Goal: Feedback & Contribution: Contribute content

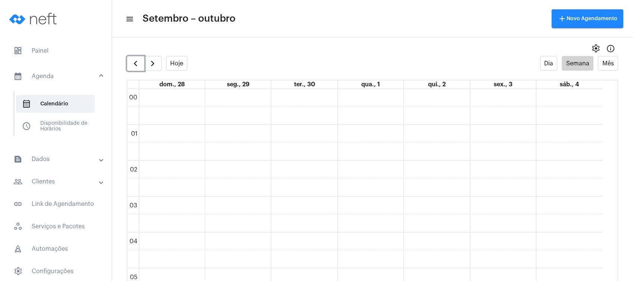
scroll to position [215, 0]
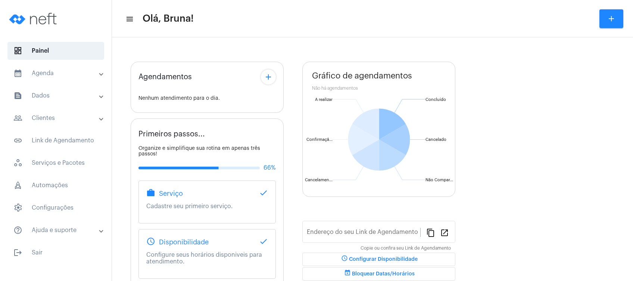
click at [63, 79] on mat-expansion-panel-header "calendar_month_outlined Agenda" at bounding box center [57, 73] width 107 height 18
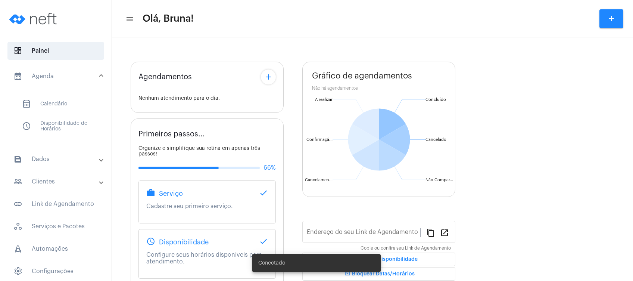
type input "[URL][DOMAIN_NAME]"
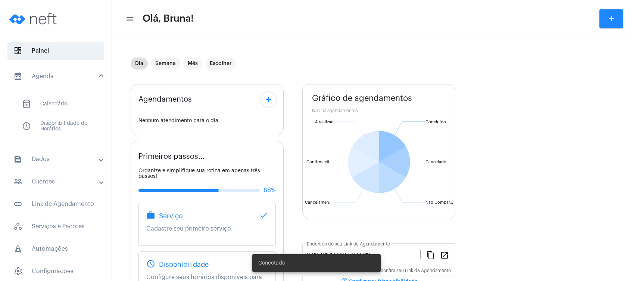
click at [64, 173] on mat-expansion-panel-header "people_outline Clientes" at bounding box center [57, 181] width 107 height 18
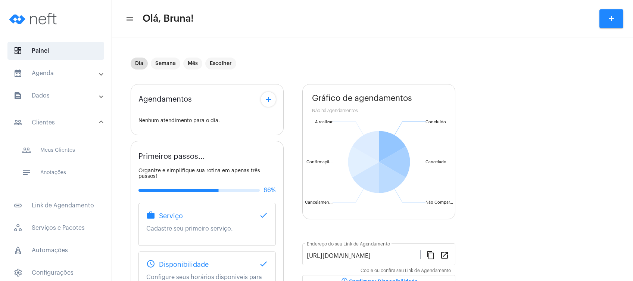
click at [68, 68] on mat-expansion-panel-header "calendar_month_outlined Agenda" at bounding box center [57, 73] width 107 height 18
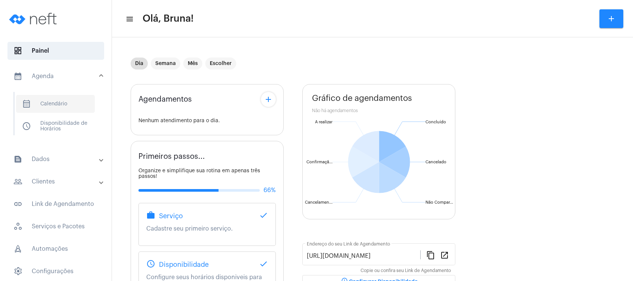
click at [65, 101] on span "calendar_month_outlined Calendário" at bounding box center [55, 104] width 79 height 18
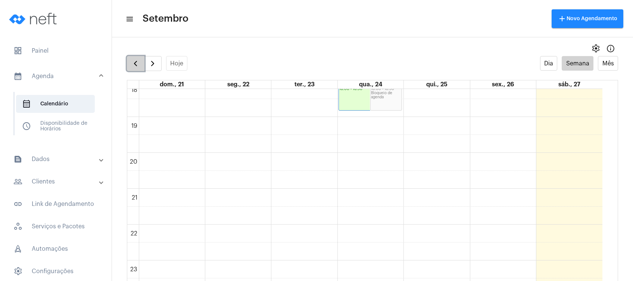
click at [134, 62] on span "button" at bounding box center [135, 63] width 9 height 9
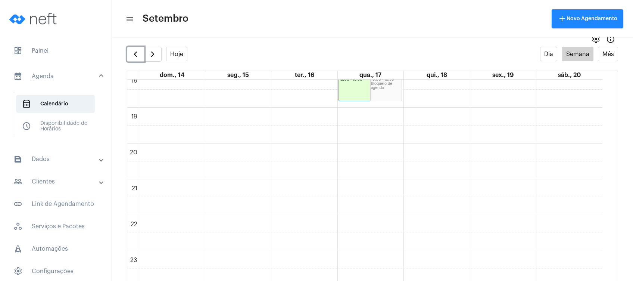
scroll to position [15, 0]
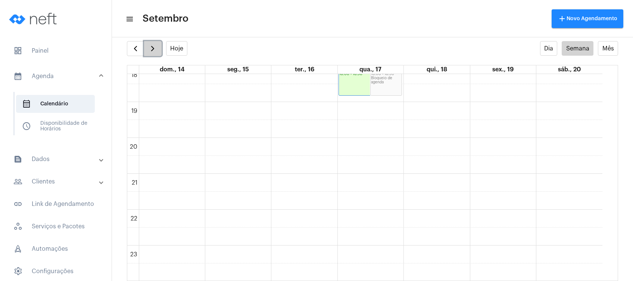
click at [155, 47] on span "button" at bounding box center [152, 48] width 9 height 9
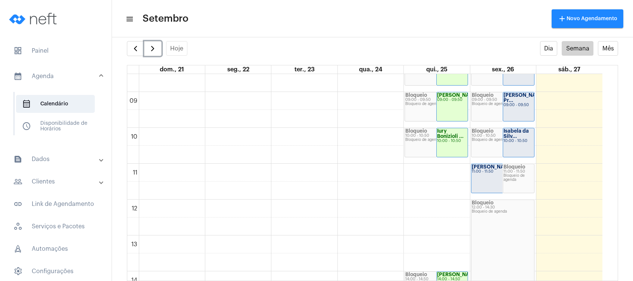
scroll to position [205, 0]
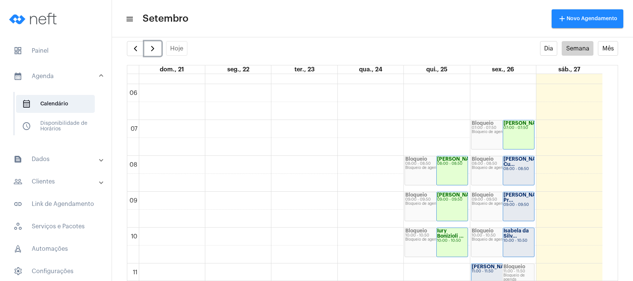
click at [523, 175] on div "[PERSON_NAME] Cu... 08:00 - 08:50" at bounding box center [518, 170] width 31 height 29
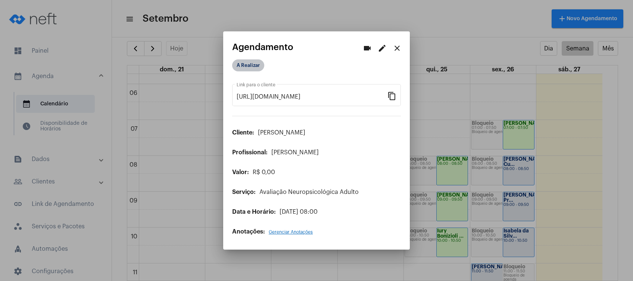
click at [257, 66] on mat-chip "A Realizar" at bounding box center [248, 65] width 32 height 12
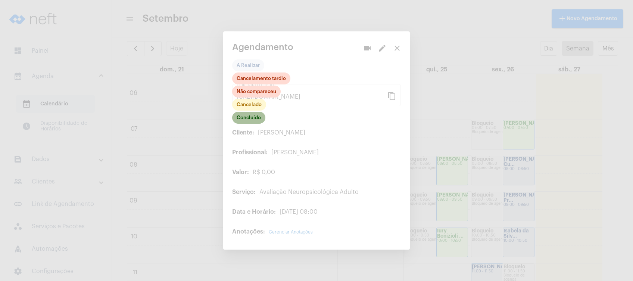
click at [249, 121] on mat-chip "Concluído" at bounding box center [248, 118] width 33 height 12
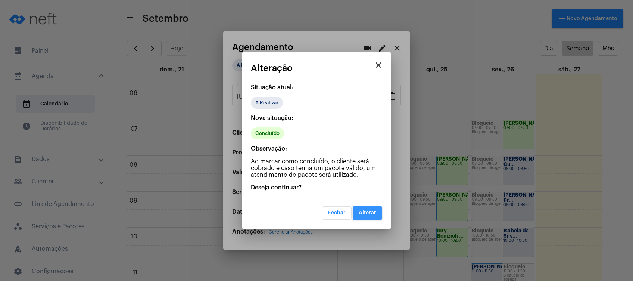
click at [371, 210] on span "Alterar" at bounding box center [368, 212] width 18 height 5
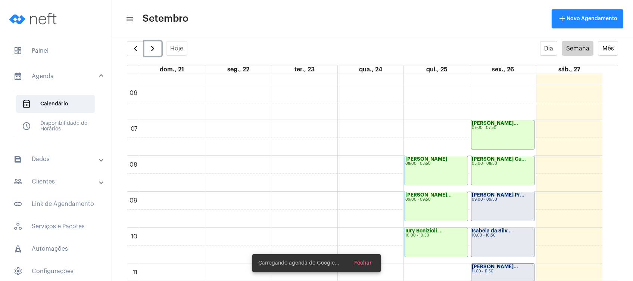
click at [498, 200] on div "09:00 - 09:50" at bounding box center [503, 199] width 62 height 4
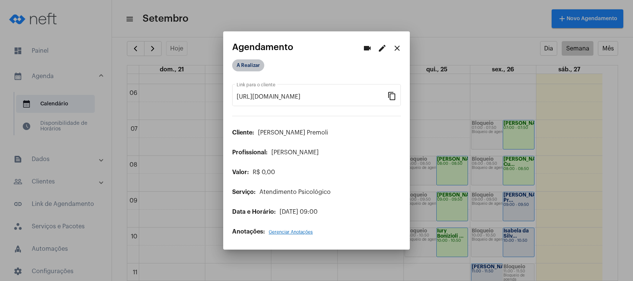
click at [260, 63] on mat-chip "A Realizar" at bounding box center [248, 65] width 32 height 12
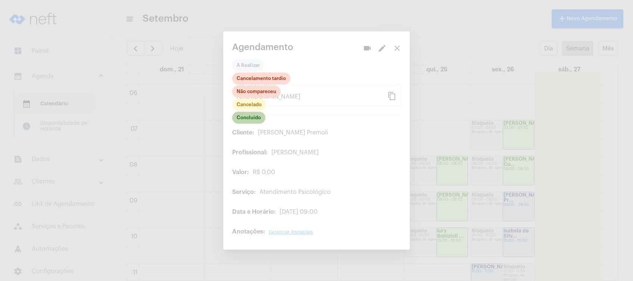
click at [249, 119] on mat-chip "Concluído" at bounding box center [248, 118] width 33 height 12
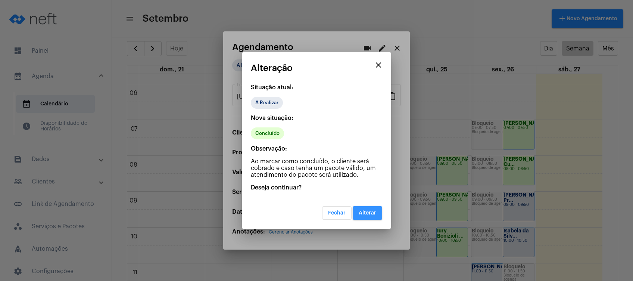
click at [377, 213] on button "Alterar" at bounding box center [367, 212] width 29 height 13
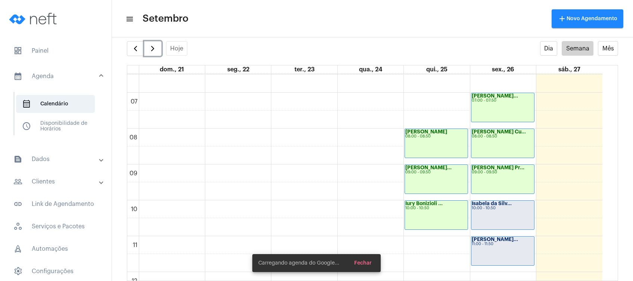
scroll to position [254, 0]
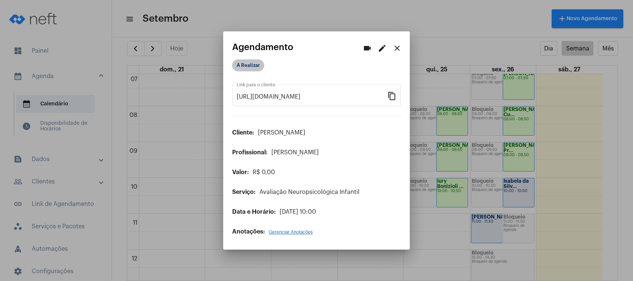
click at [247, 69] on mat-chip "A Realizar" at bounding box center [248, 65] width 32 height 12
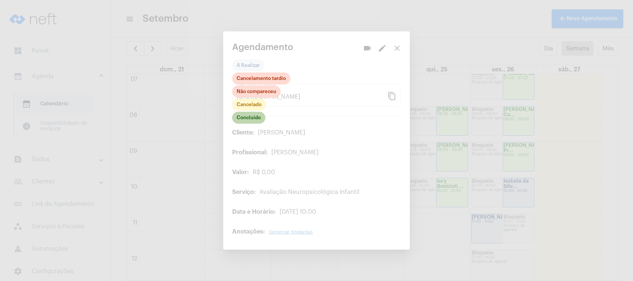
click at [254, 122] on mat-chip "Concluído" at bounding box center [248, 118] width 33 height 12
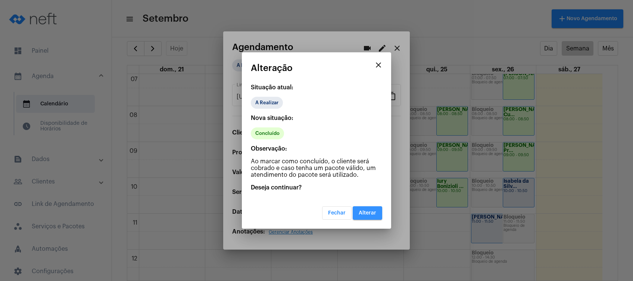
click at [367, 207] on button "Alterar" at bounding box center [367, 212] width 29 height 13
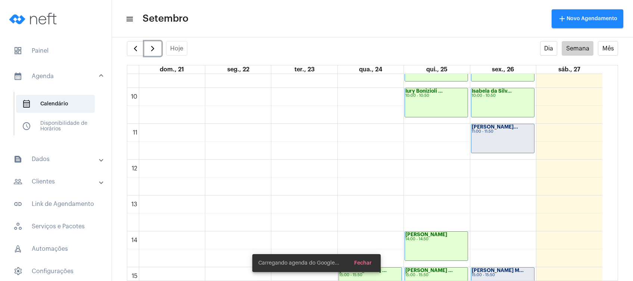
scroll to position [354, 0]
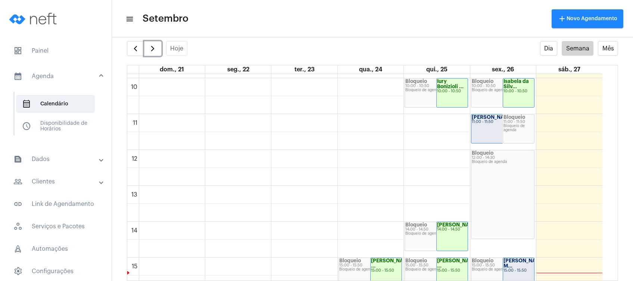
click at [503, 126] on div "Bloqueio de agenda" at bounding box center [518, 128] width 30 height 8
click at [506, 132] on div "Bloqueio 11:00 - 11:50 Bloqueio de agenda" at bounding box center [518, 128] width 31 height 29
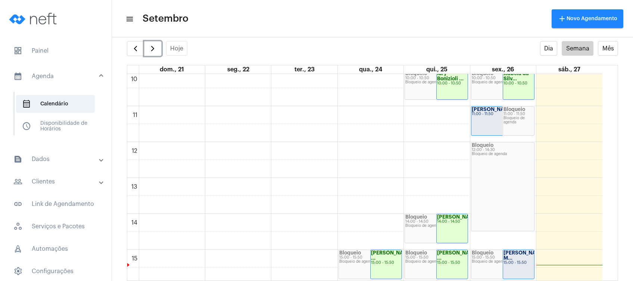
scroll to position [304, 0]
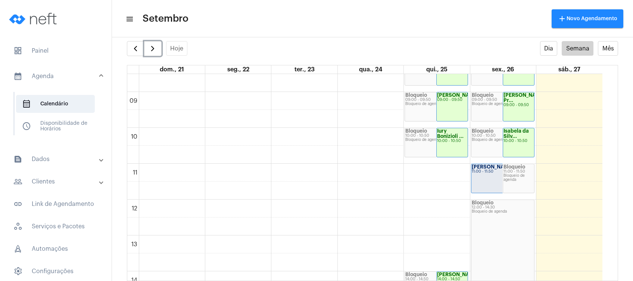
click at [490, 179] on div "[PERSON_NAME]... 11:00 - 11:50" at bounding box center [502, 178] width 63 height 29
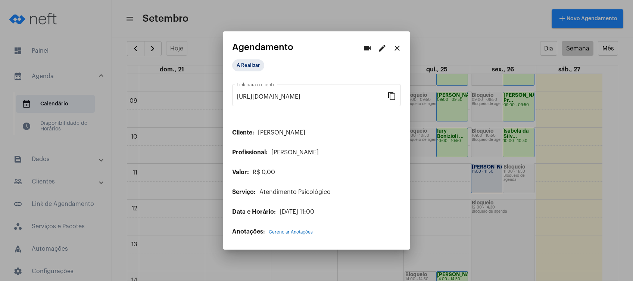
click at [378, 49] on mat-icon "edit" at bounding box center [382, 48] width 9 height 9
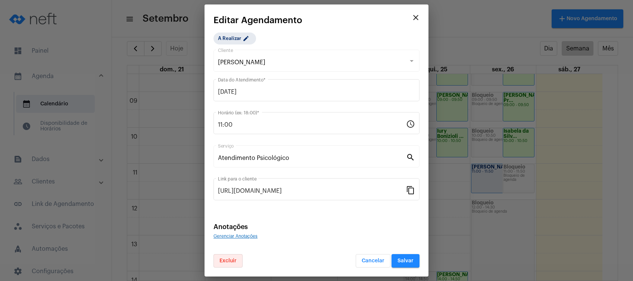
click at [223, 258] on span "Excluir" at bounding box center [227, 260] width 17 height 5
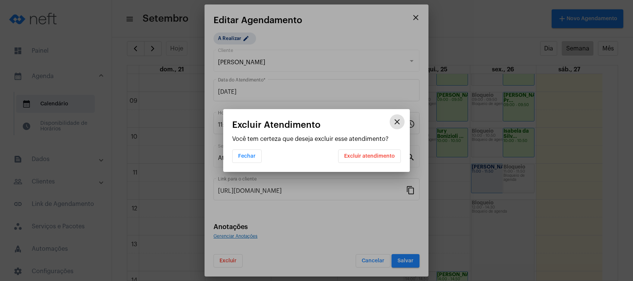
click at [366, 155] on span "Excluir atendimento" at bounding box center [369, 155] width 51 height 5
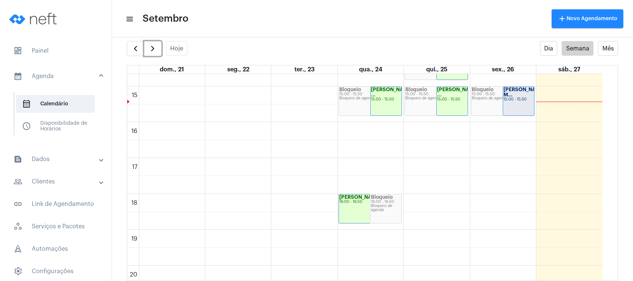
scroll to position [503, 0]
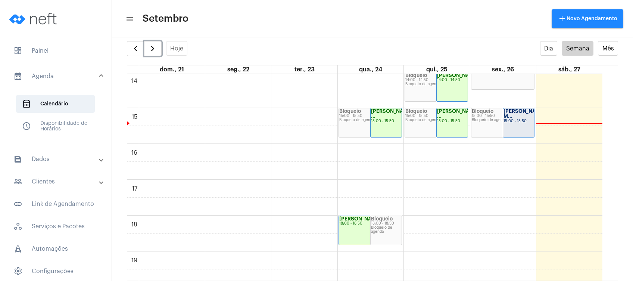
click at [497, 125] on div "Bloqueio 15:00 - 15:50 Bloqueio de agenda" at bounding box center [502, 122] width 63 height 29
click at [495, 121] on div "Bloqueio de agenda" at bounding box center [503, 120] width 62 height 4
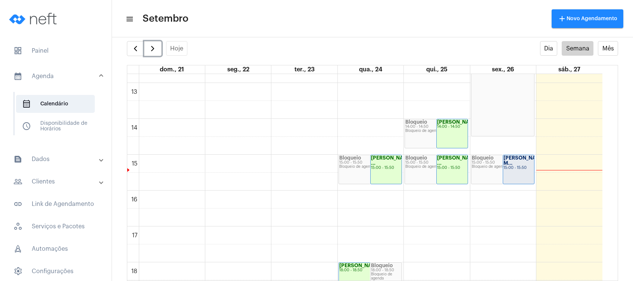
scroll to position [454, 0]
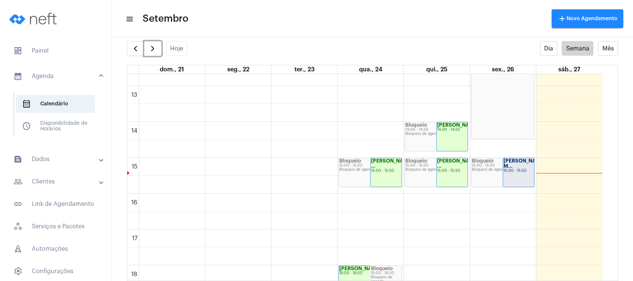
click at [519, 174] on div "[PERSON_NAME] M... 15:00 - 15:50" at bounding box center [518, 172] width 31 height 29
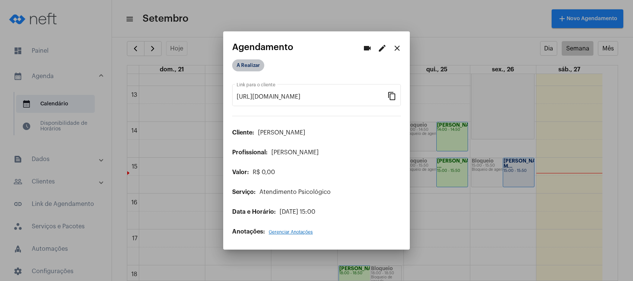
click at [259, 66] on mat-chip "A Realizar" at bounding box center [248, 65] width 32 height 12
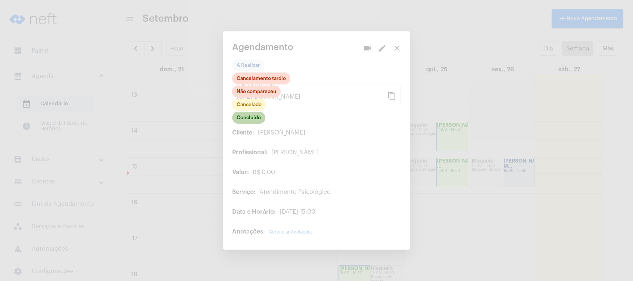
click at [250, 116] on mat-chip "Concluído" at bounding box center [248, 118] width 33 height 12
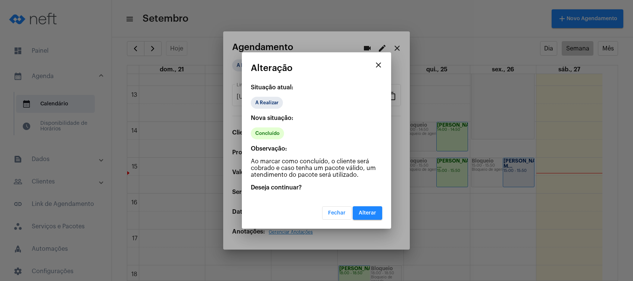
click at [371, 210] on span "Alterar" at bounding box center [368, 212] width 18 height 5
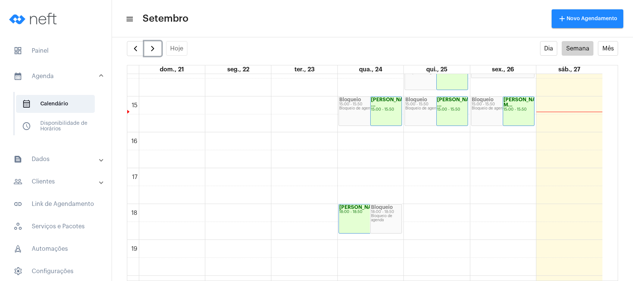
scroll to position [454, 0]
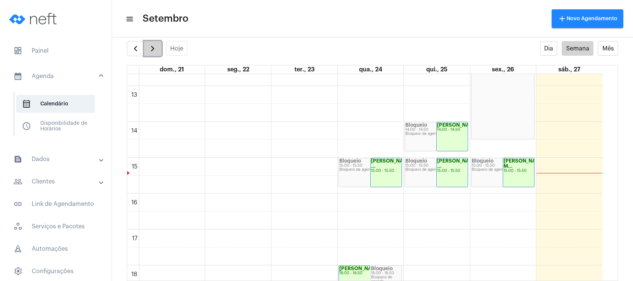
click at [154, 47] on span "button" at bounding box center [152, 48] width 9 height 9
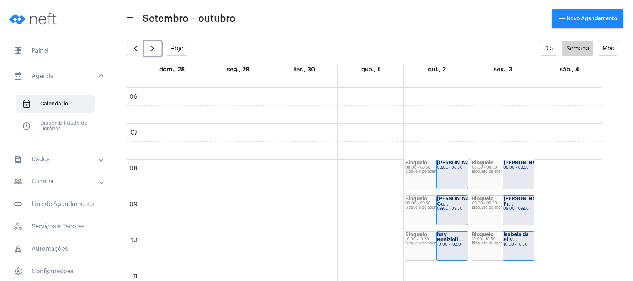
scroll to position [199, 0]
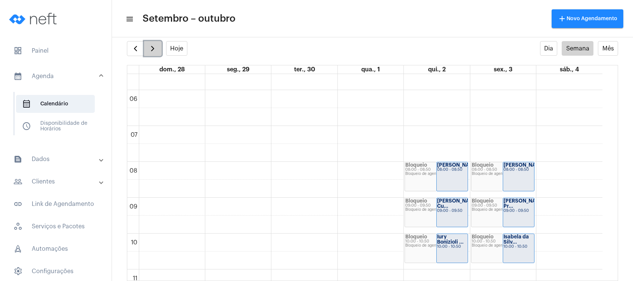
click at [156, 47] on span "button" at bounding box center [152, 48] width 9 height 9
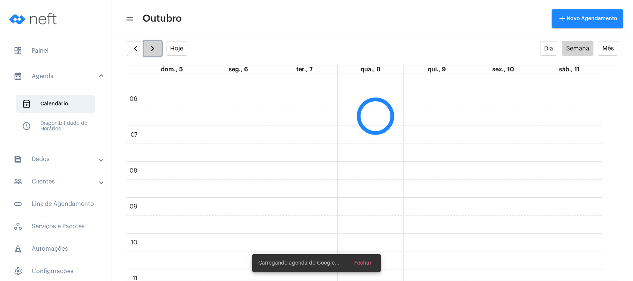
scroll to position [215, 0]
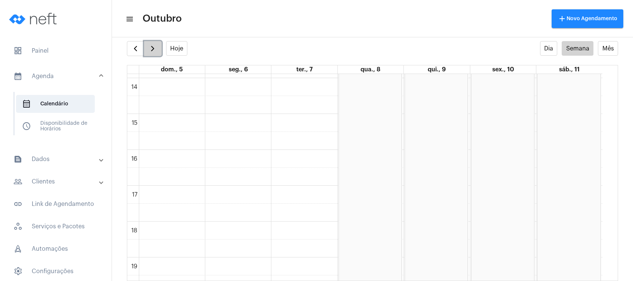
click at [155, 45] on span "button" at bounding box center [152, 48] width 9 height 9
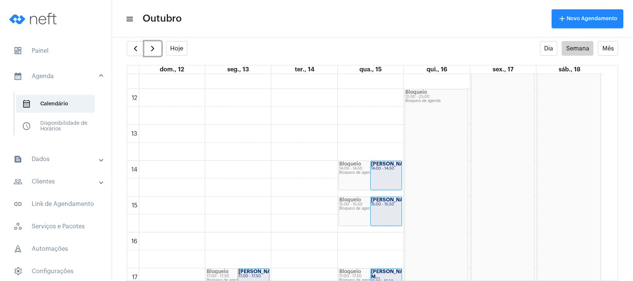
scroll to position [415, 0]
click at [134, 51] on span "button" at bounding box center [135, 48] width 9 height 9
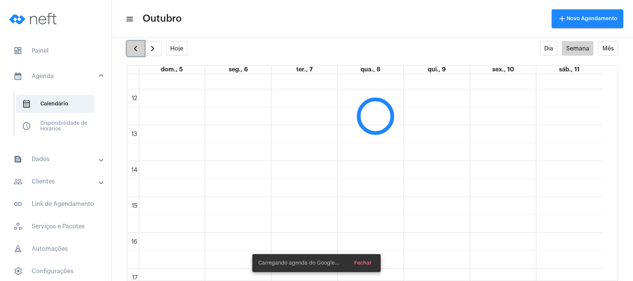
scroll to position [215, 0]
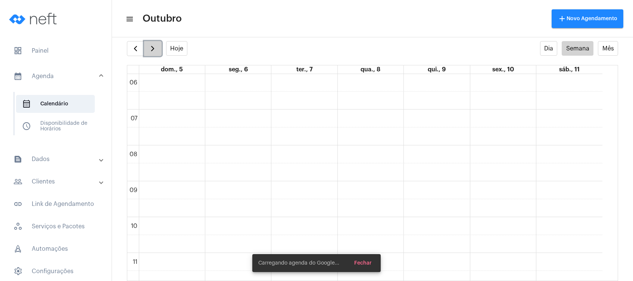
click at [149, 53] on button "button" at bounding box center [153, 48] width 18 height 15
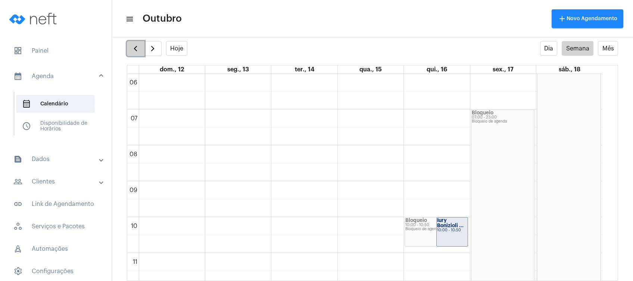
click at [132, 43] on button "button" at bounding box center [136, 48] width 18 height 15
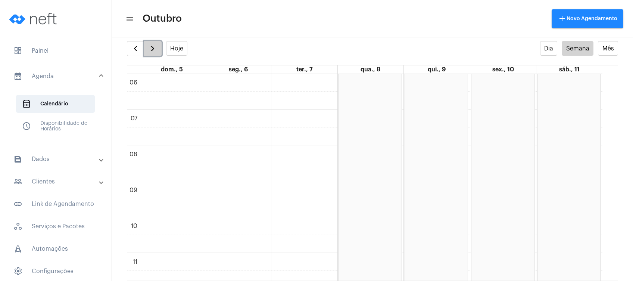
click at [153, 44] on button "button" at bounding box center [153, 48] width 18 height 15
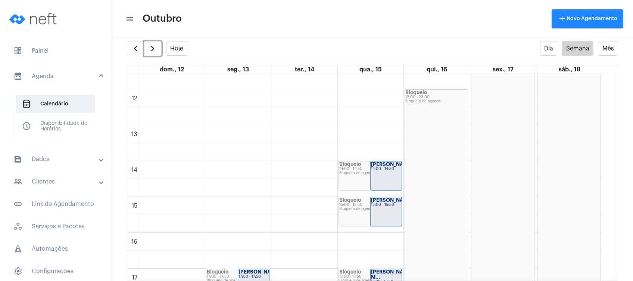
scroll to position [464, 0]
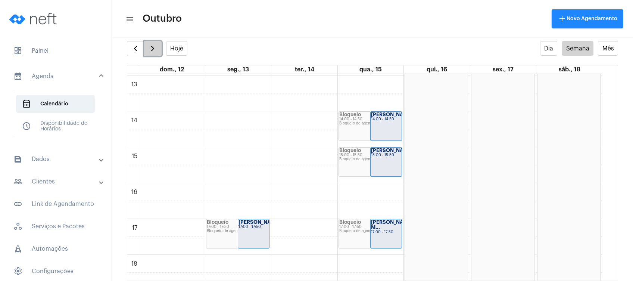
click at [153, 43] on button "button" at bounding box center [153, 48] width 18 height 15
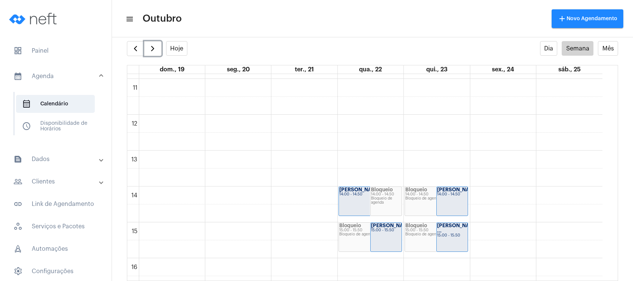
scroll to position [415, 0]
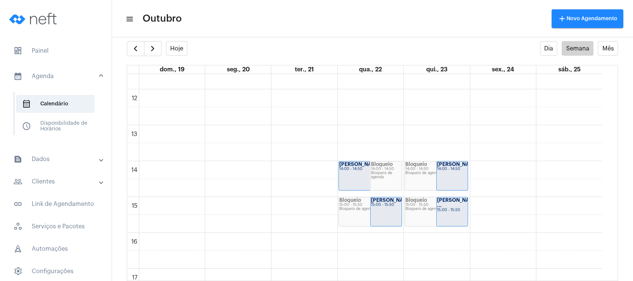
click at [58, 173] on mat-expansion-panel-header "people_outline Clientes" at bounding box center [57, 181] width 107 height 18
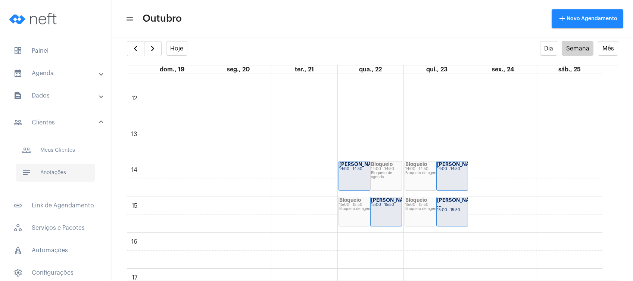
click at [58, 173] on span "notes Anotações" at bounding box center [55, 172] width 79 height 18
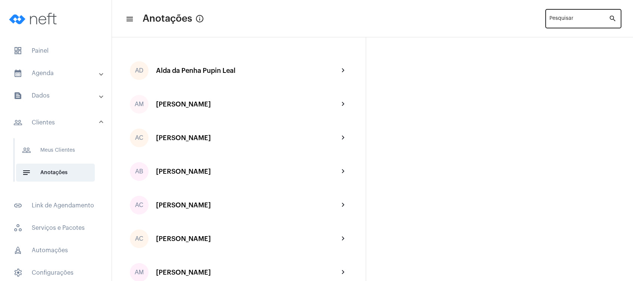
click at [565, 20] on input "Pesquisar" at bounding box center [578, 20] width 59 height 6
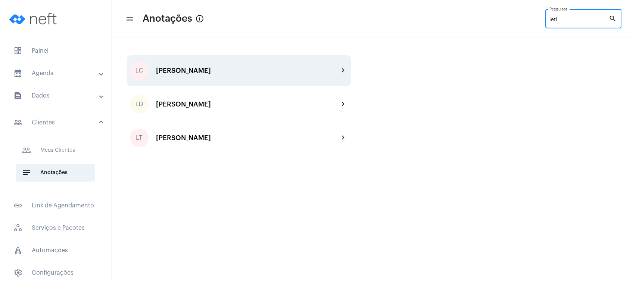
type input "letí"
click at [192, 74] on div "[PERSON_NAME]" at bounding box center [247, 70] width 183 height 7
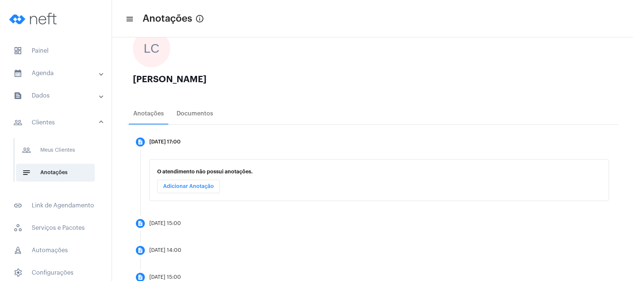
scroll to position [80, 0]
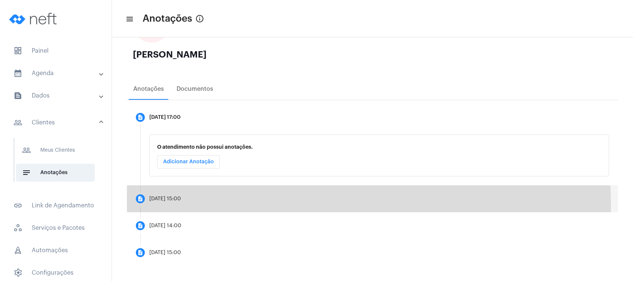
click at [232, 206] on mat-step-header "description [DATE] 15:00" at bounding box center [372, 198] width 491 height 27
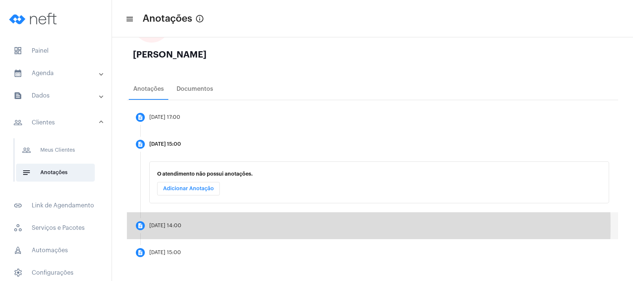
click at [181, 225] on div "[DATE] 14:00" at bounding box center [165, 226] width 32 height 6
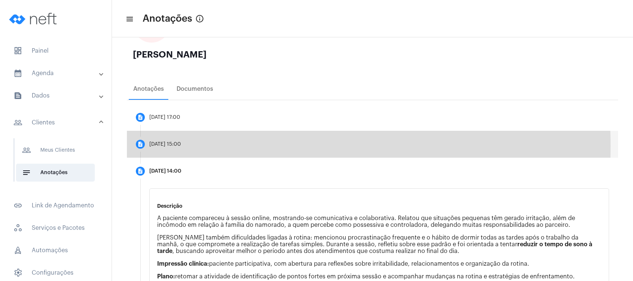
click at [181, 146] on div "[DATE] 15:00" at bounding box center [165, 144] width 32 height 6
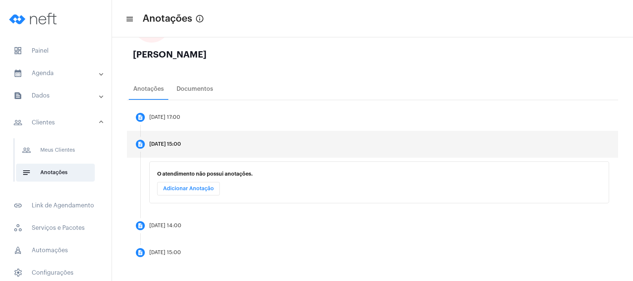
click at [178, 190] on span "Adicionar Anotação" at bounding box center [188, 188] width 51 height 5
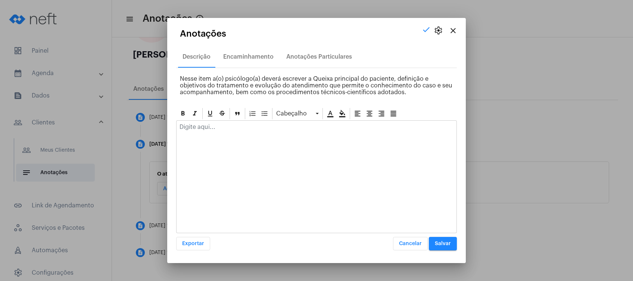
click at [208, 132] on div at bounding box center [316, 129] width 280 height 16
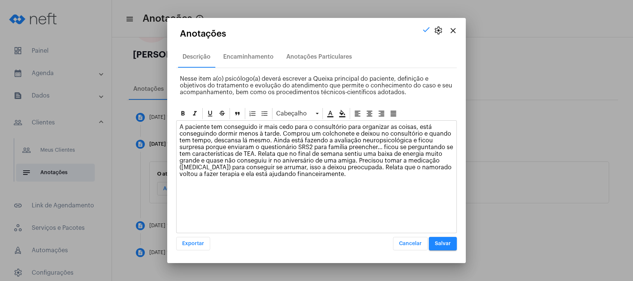
click at [434, 240] on button "Salvar" at bounding box center [443, 243] width 28 height 13
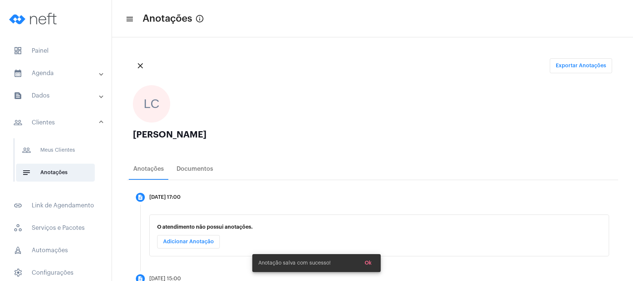
scroll to position [50, 0]
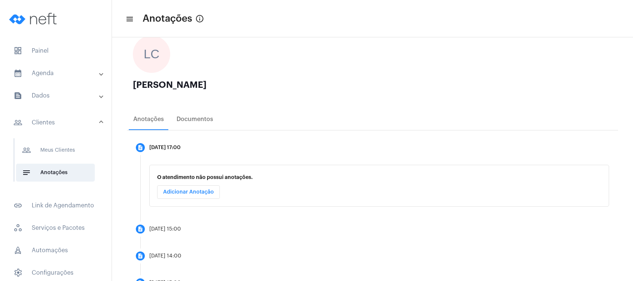
click at [68, 119] on mat-panel-title "people_outline Clientes" at bounding box center [56, 122] width 86 height 9
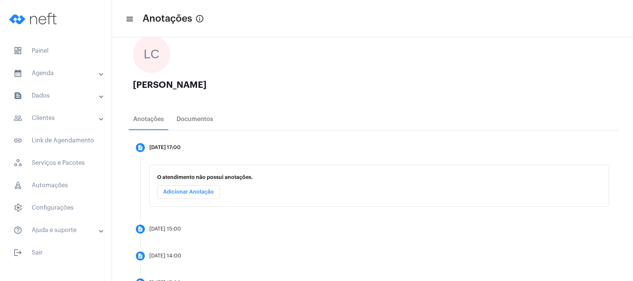
click at [68, 119] on mat-panel-title "people_outline Clientes" at bounding box center [56, 117] width 86 height 9
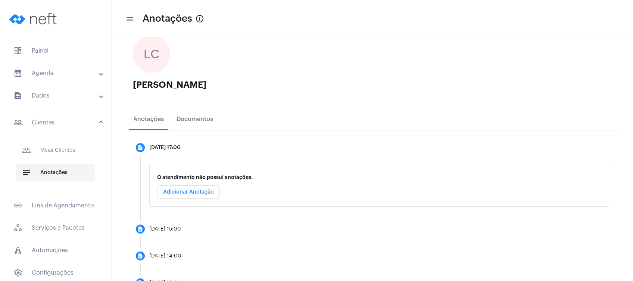
click at [59, 166] on span "notes Anotações" at bounding box center [55, 172] width 79 height 18
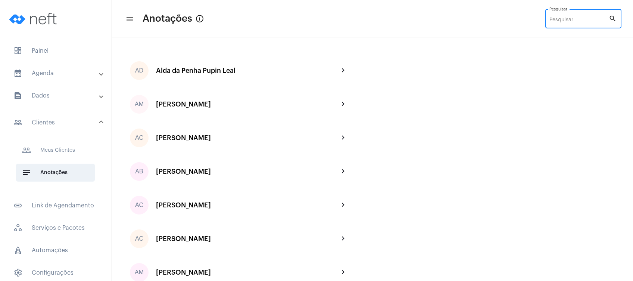
click at [591, 19] on input "Pesquisar" at bounding box center [578, 20] width 59 height 6
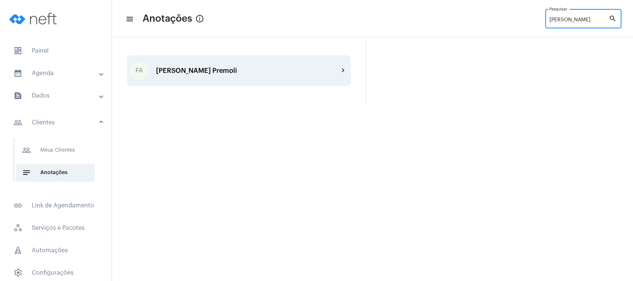
type input "[PERSON_NAME]"
click at [328, 72] on div "[PERSON_NAME] Premoli" at bounding box center [247, 70] width 183 height 7
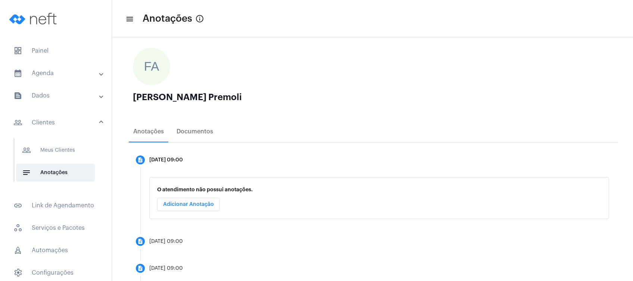
scroll to position [99, 0]
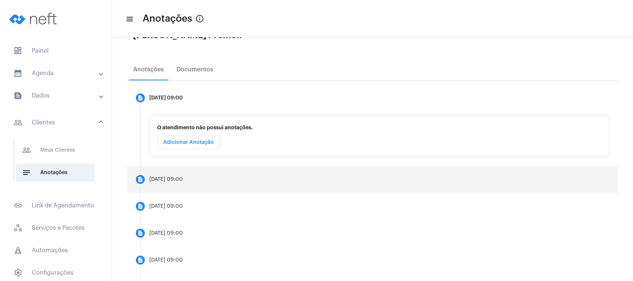
click at [265, 173] on mat-step-header "description [DATE] 09:00" at bounding box center [372, 179] width 491 height 27
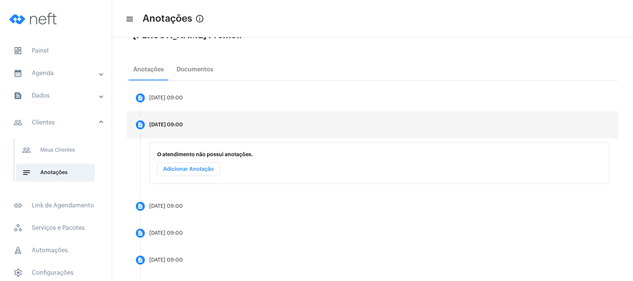
click at [210, 170] on span "Adicionar Anotação" at bounding box center [188, 168] width 51 height 5
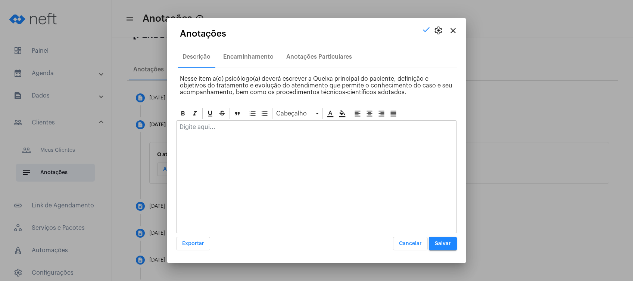
click at [222, 133] on div at bounding box center [316, 129] width 280 height 16
click at [360, 126] on p "Paciente não trás queixas emocionais; fizemos o jogo cara a cara; paciente aind…" at bounding box center [316, 130] width 274 height 13
click at [435, 241] on button "Salvar" at bounding box center [443, 243] width 28 height 13
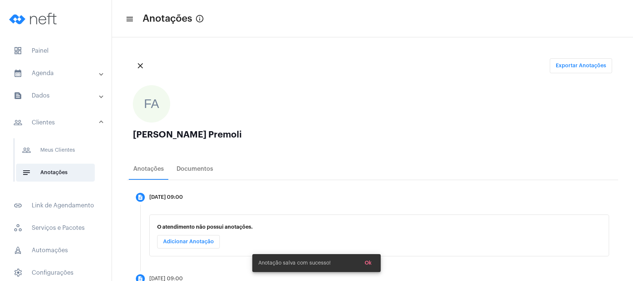
scroll to position [149, 0]
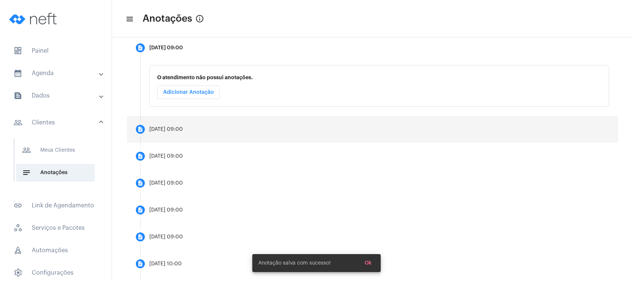
click at [183, 129] on div "[DATE] 09:00" at bounding box center [166, 129] width 34 height 6
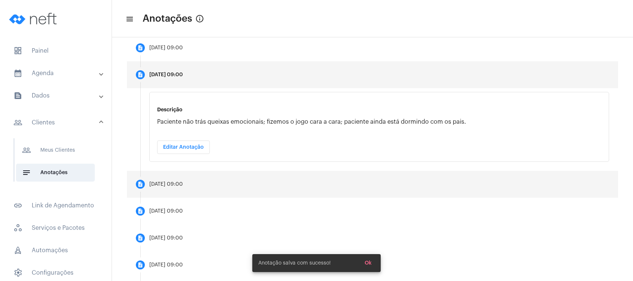
click at [172, 191] on mat-step-header "description [DATE] 09:00" at bounding box center [372, 184] width 491 height 27
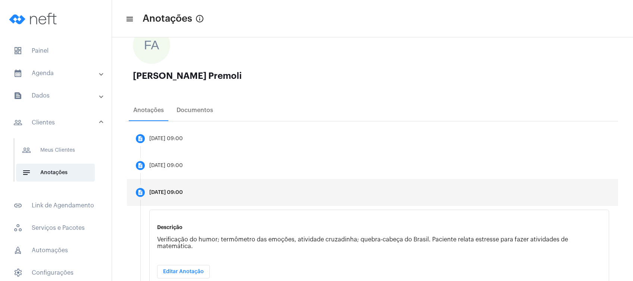
scroll to position [0, 0]
